Goal: Transaction & Acquisition: Obtain resource

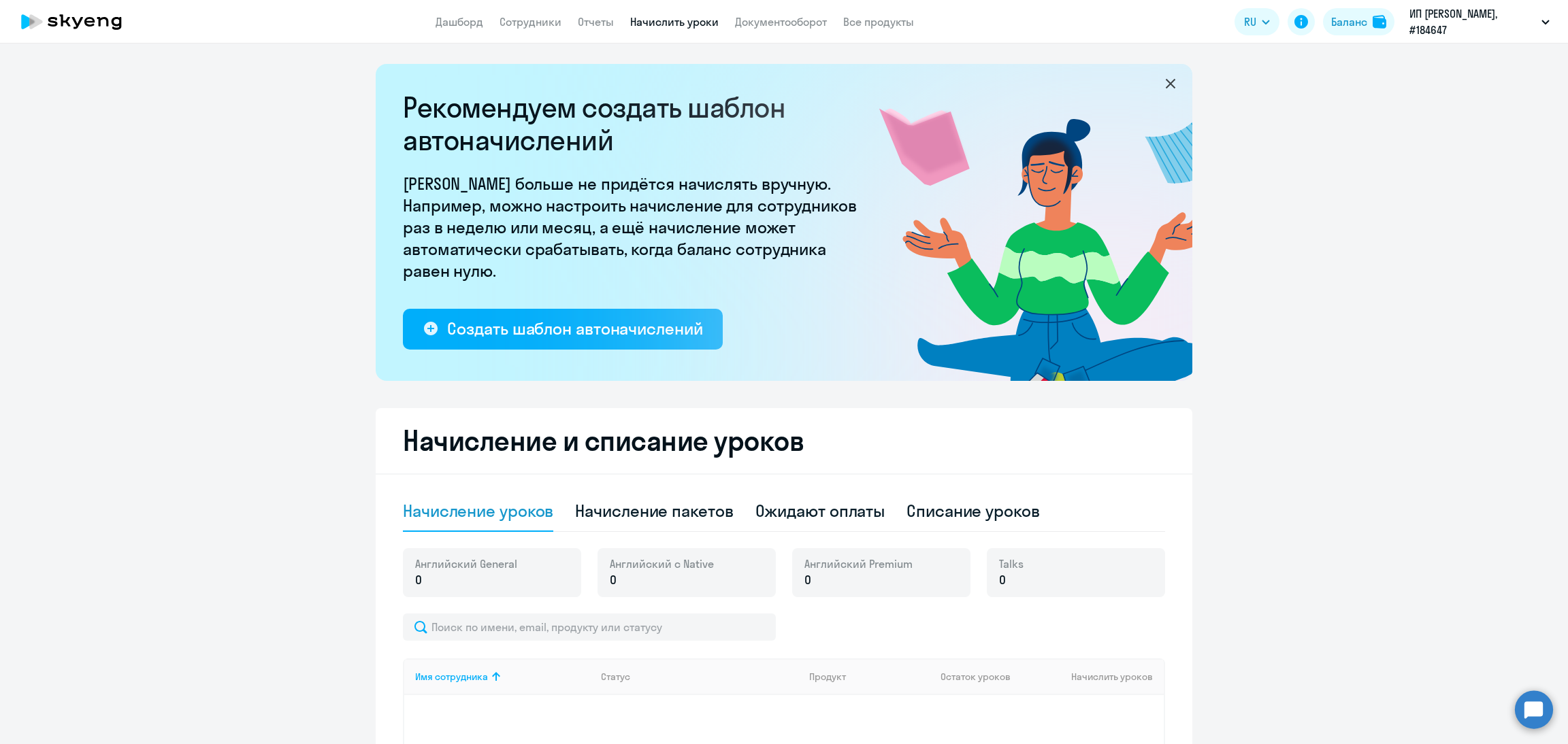
select select "10"
click at [697, 518] on div "Начисление пакетов" at bounding box center [654, 511] width 158 height 22
select select "10"
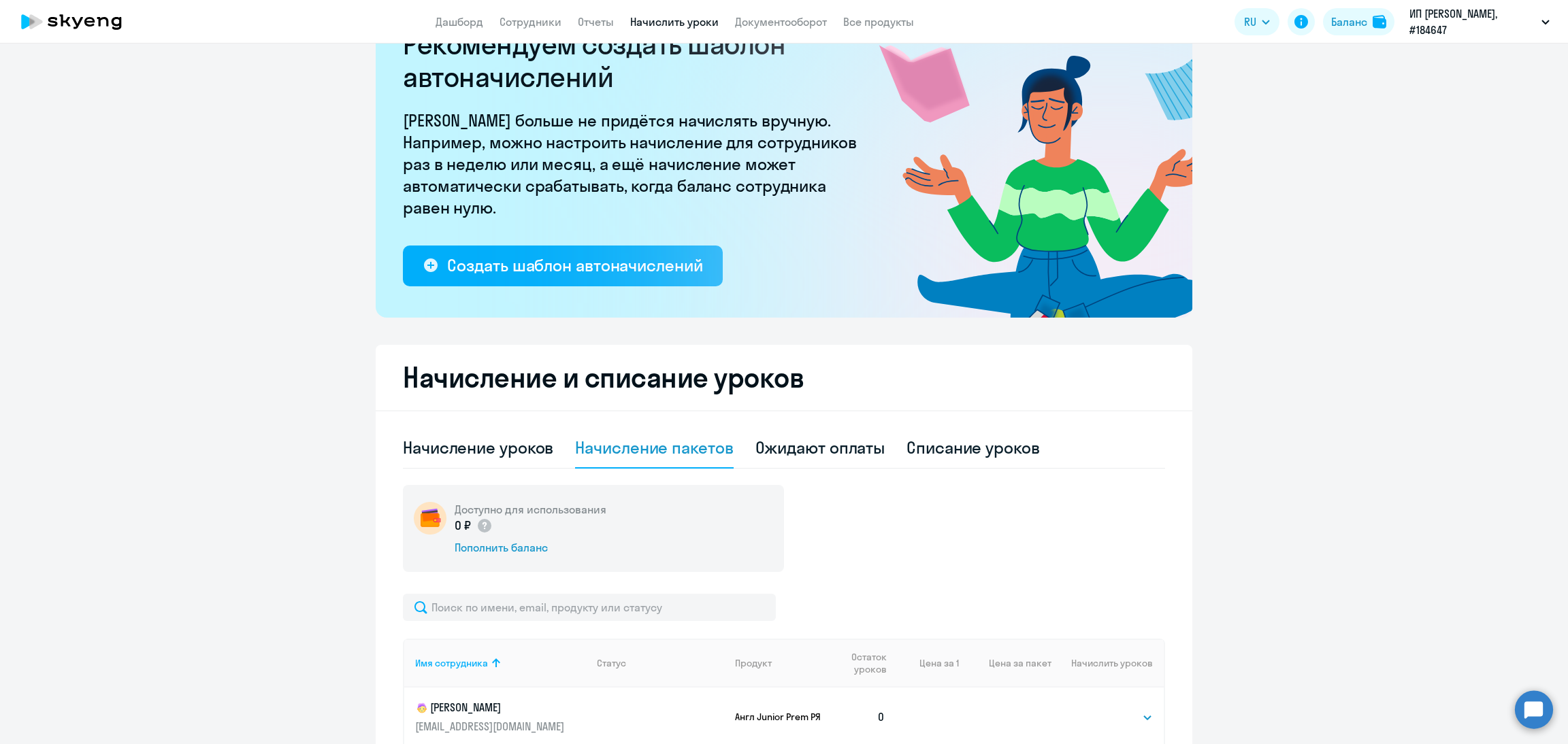
scroll to position [128, 0]
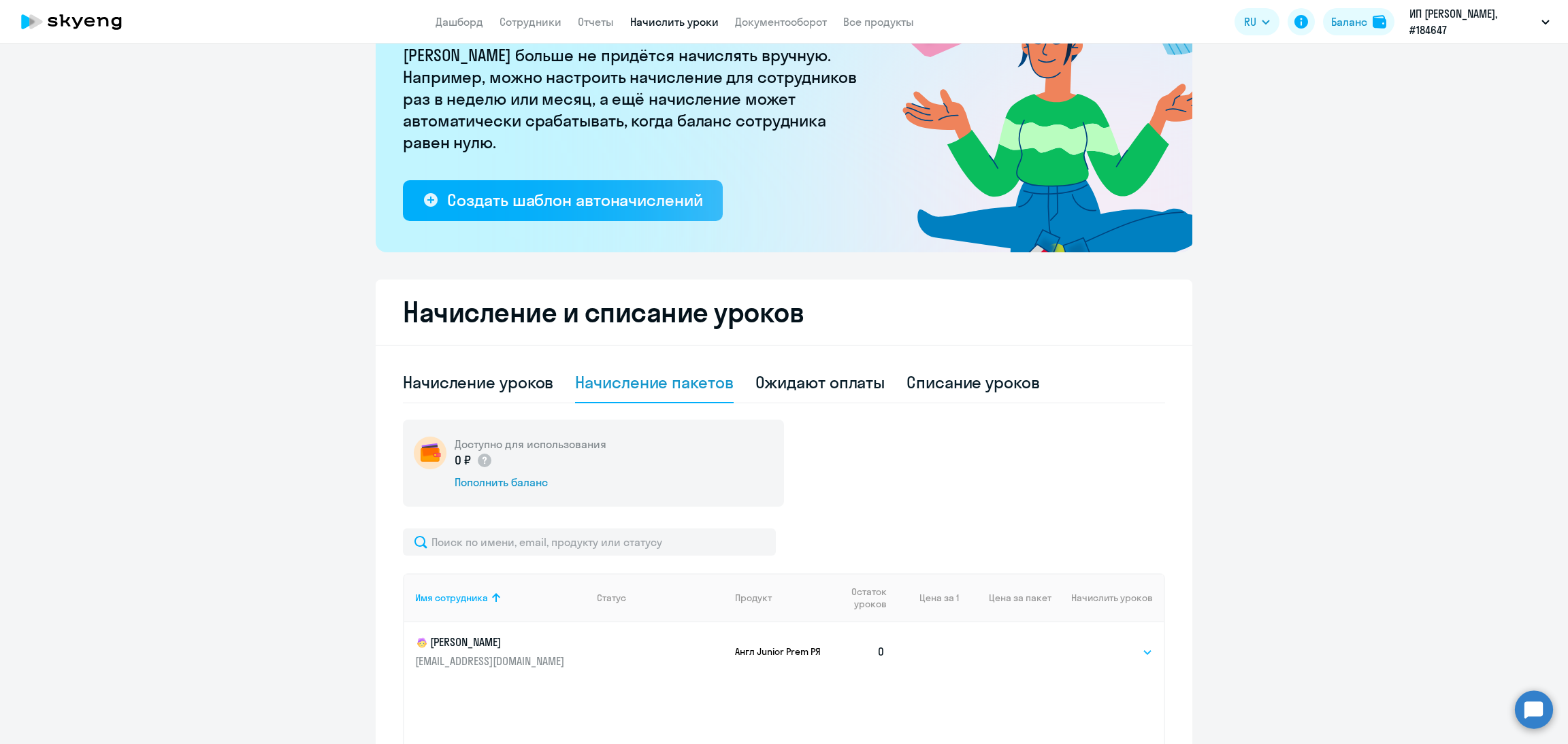
click at [1114, 653] on select "Выбрать 4 8 16 32 64 96 128" at bounding box center [1124, 652] width 56 height 16
select select "96"
click at [1097, 644] on select "Выбрать 4 8 16 32 64 96 128" at bounding box center [1124, 652] width 56 height 16
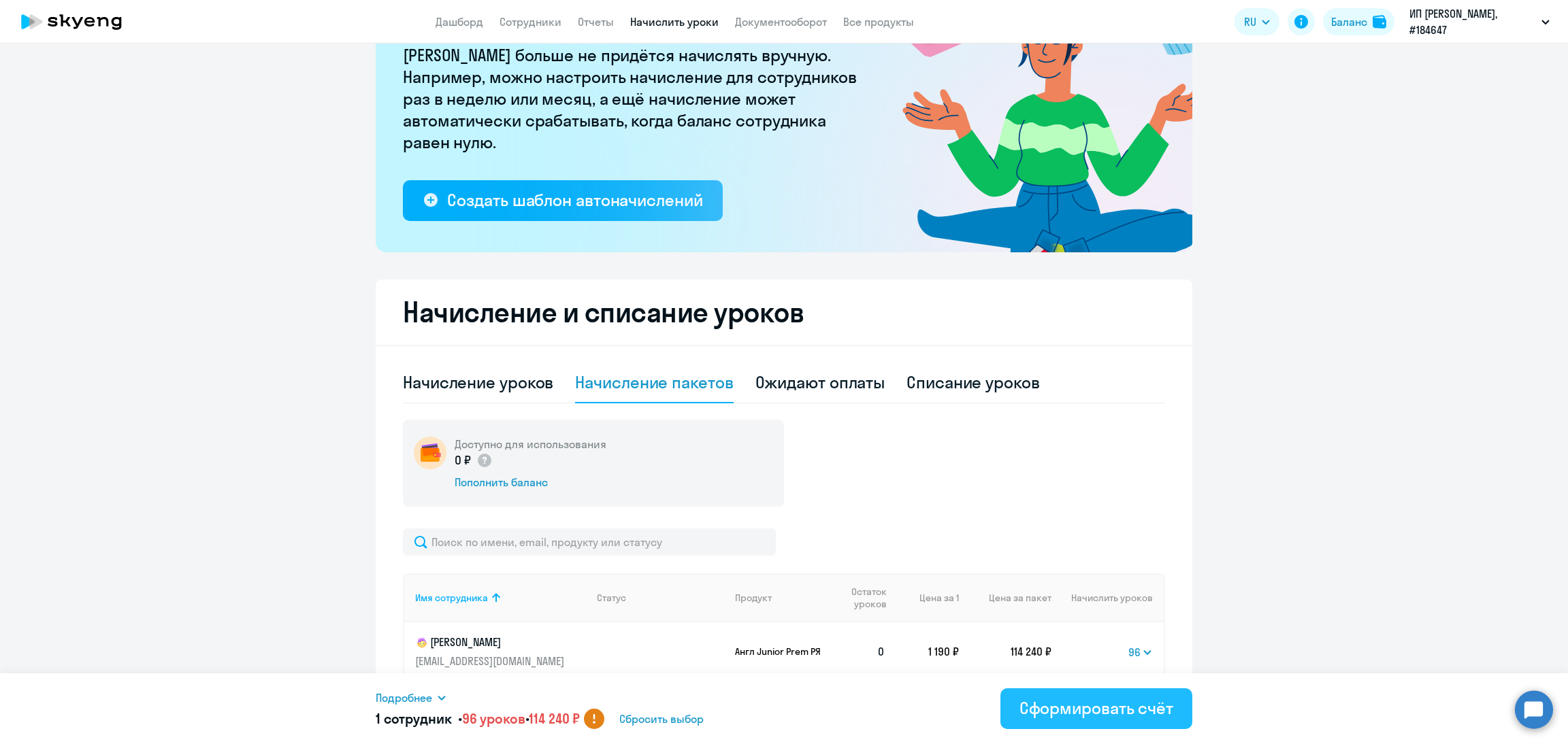
click at [1115, 722] on button "Сформировать счёт" at bounding box center [1096, 708] width 192 height 41
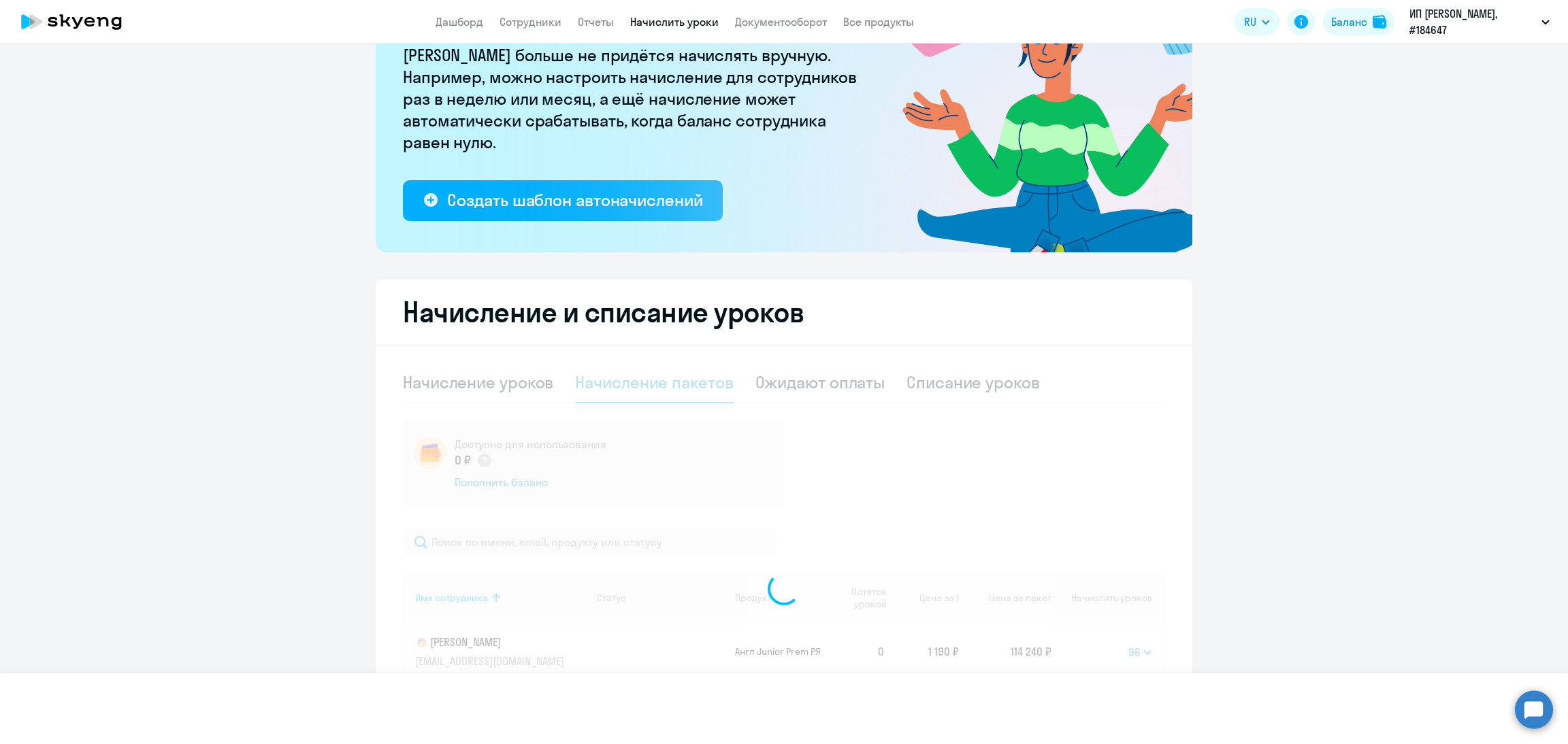
select select
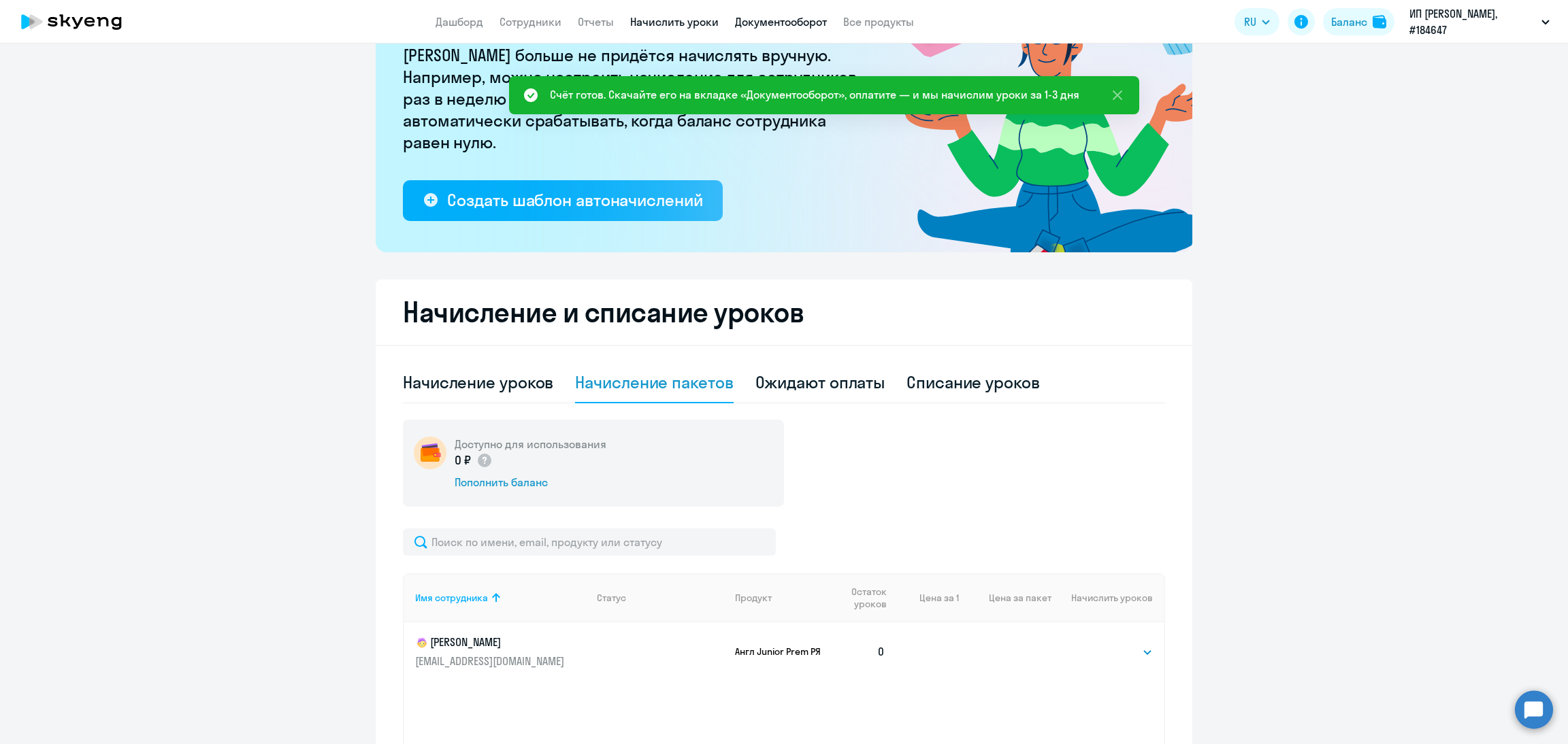
click at [785, 18] on link "Документооборот" at bounding box center [781, 22] width 92 height 14
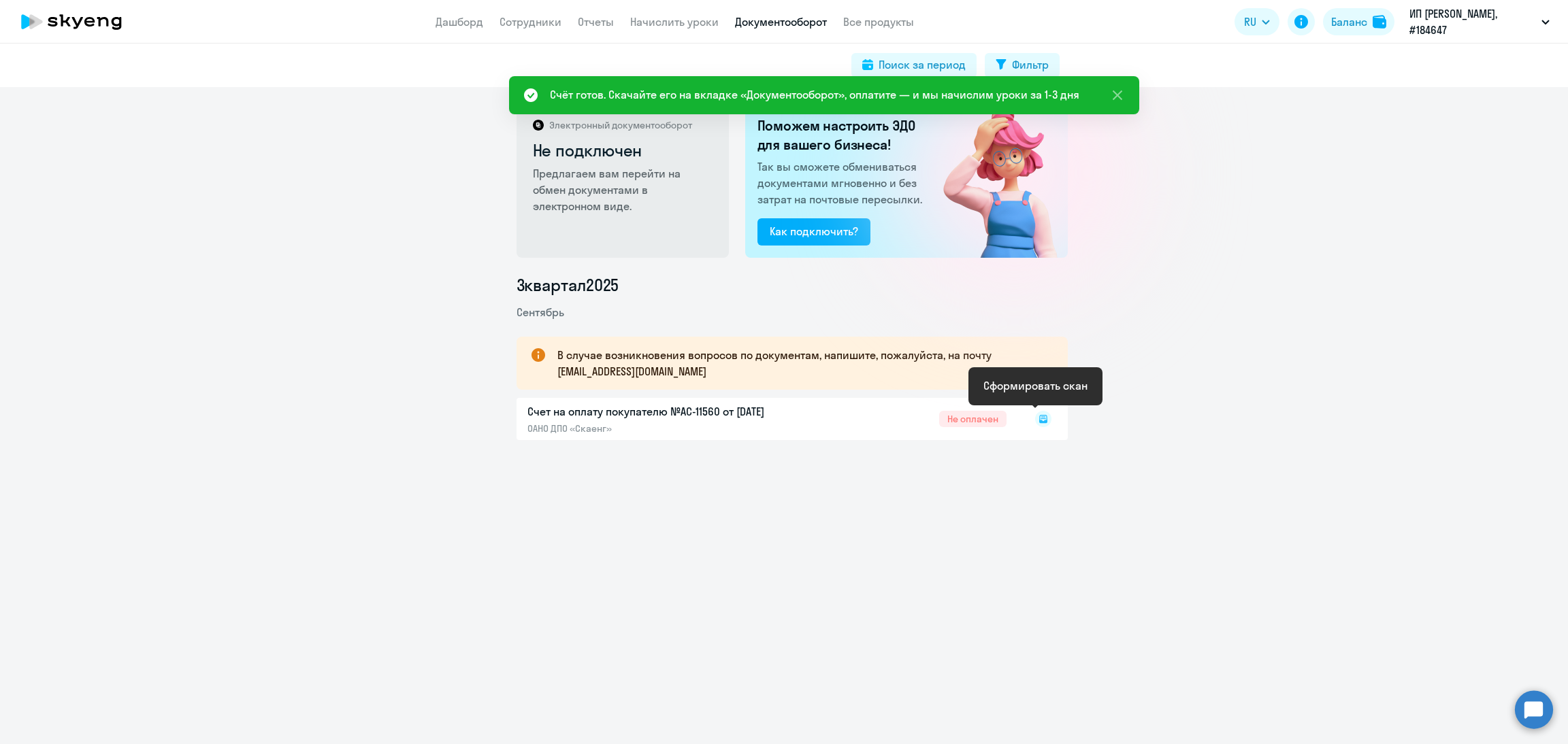
click at [1035, 420] on rect at bounding box center [1043, 419] width 16 height 16
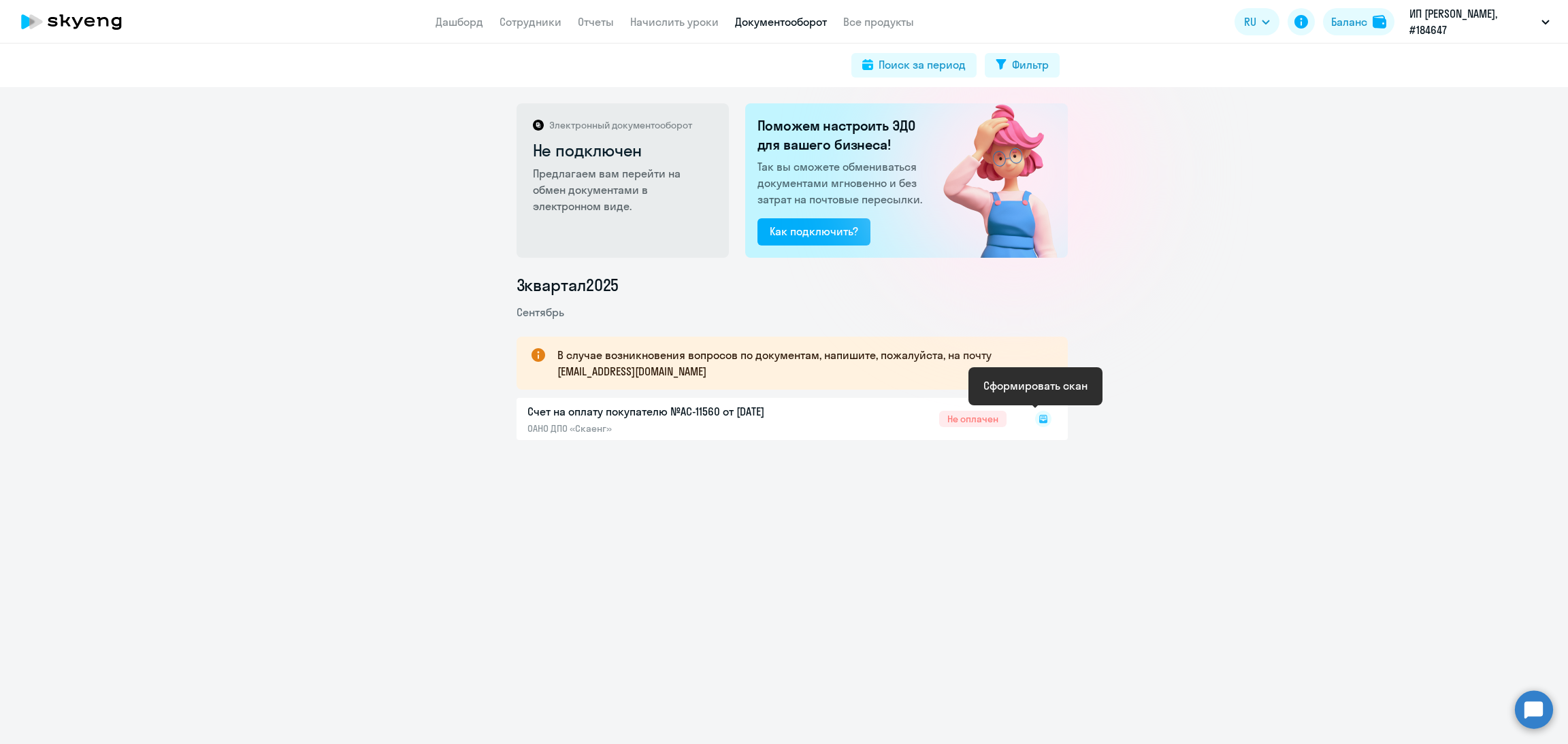
click at [1035, 420] on rect at bounding box center [1043, 419] width 16 height 16
click at [1039, 420] on icon at bounding box center [1043, 419] width 8 height 8
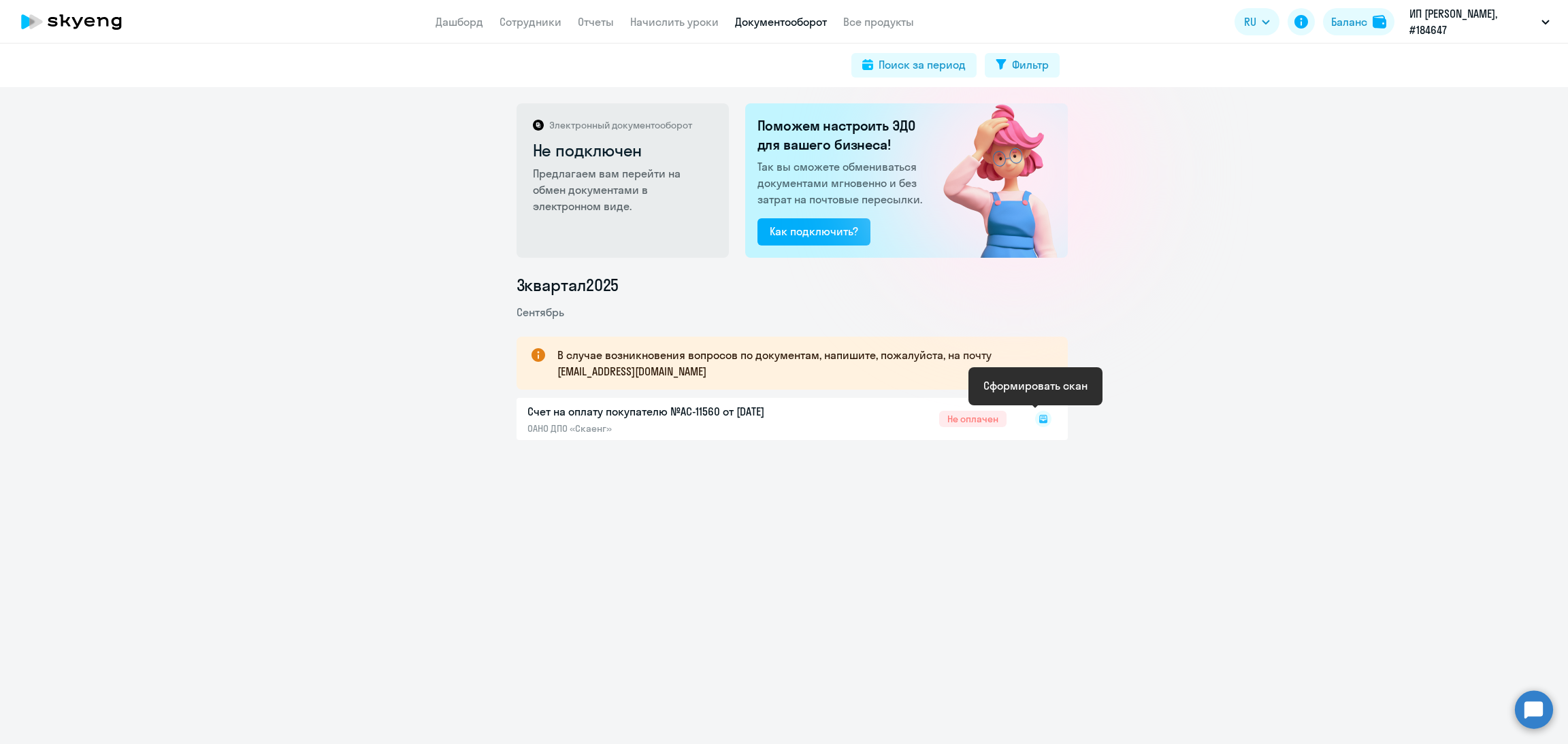
click at [1039, 420] on icon at bounding box center [1043, 419] width 8 height 8
click at [1032, 420] on div at bounding box center [1029, 419] width 45 height 31
click at [1039, 414] on rect at bounding box center [1043, 419] width 16 height 16
